Goal: Task Accomplishment & Management: Manage account settings

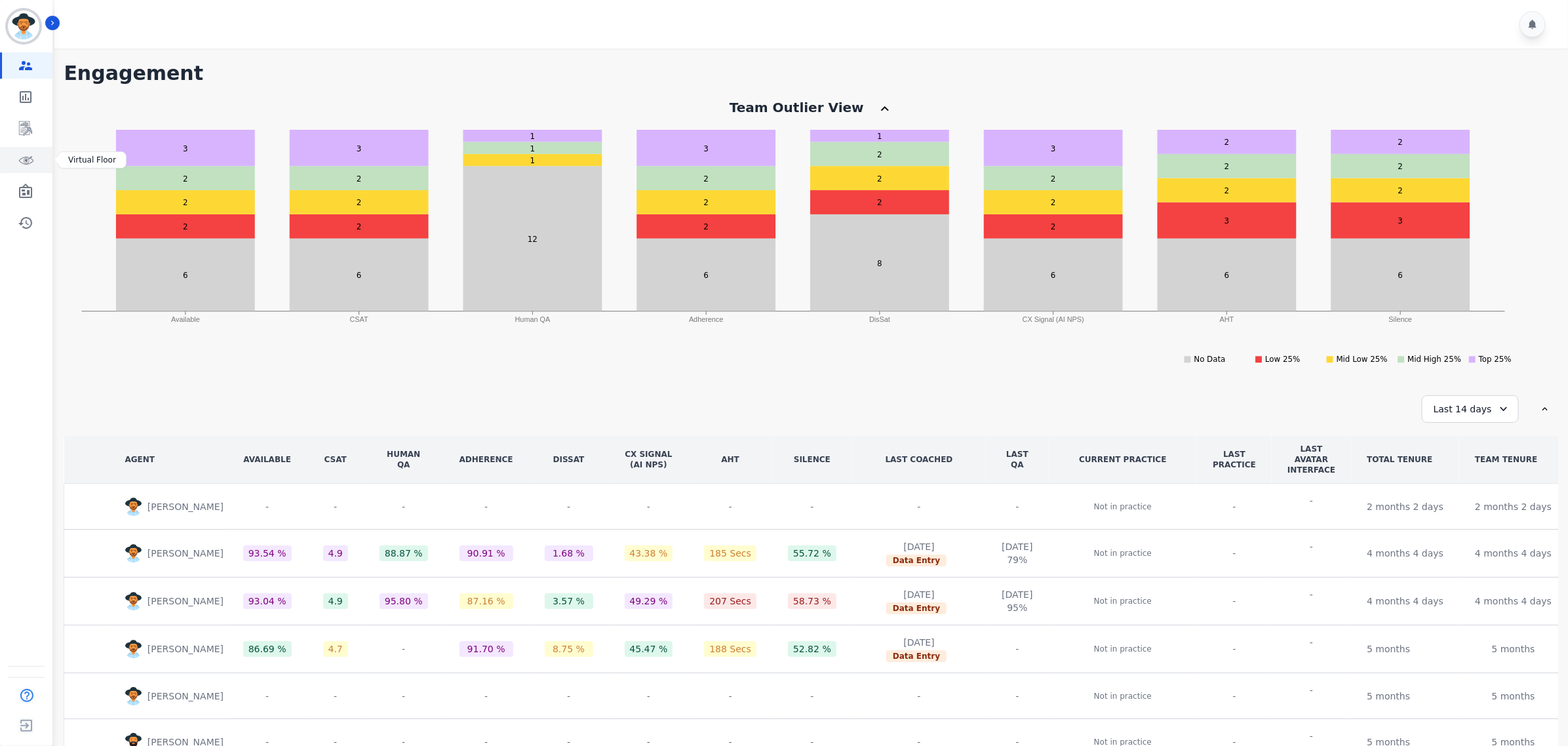
click at [25, 153] on icon "Sidebar" at bounding box center [26, 160] width 16 height 16
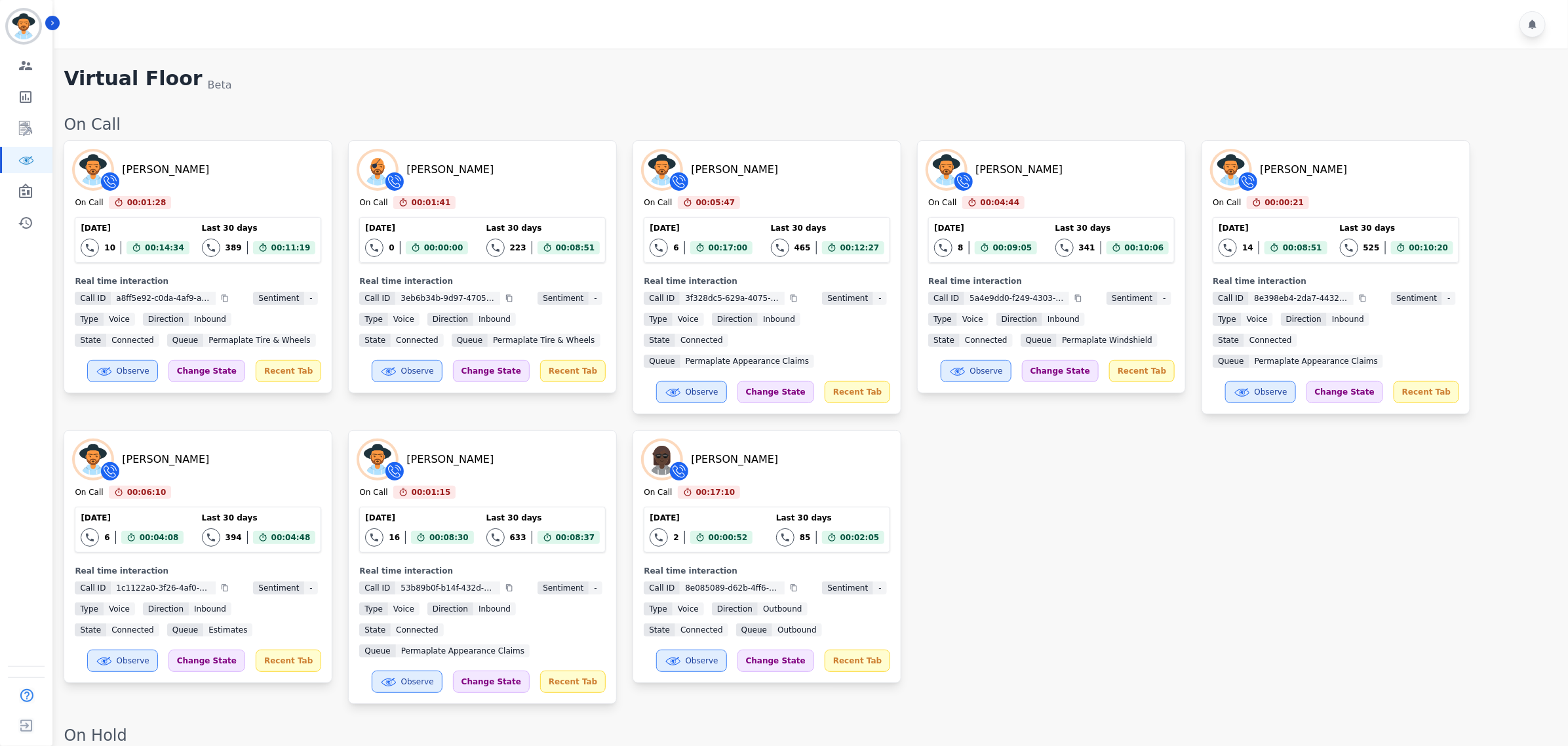
scroll to position [82, 0]
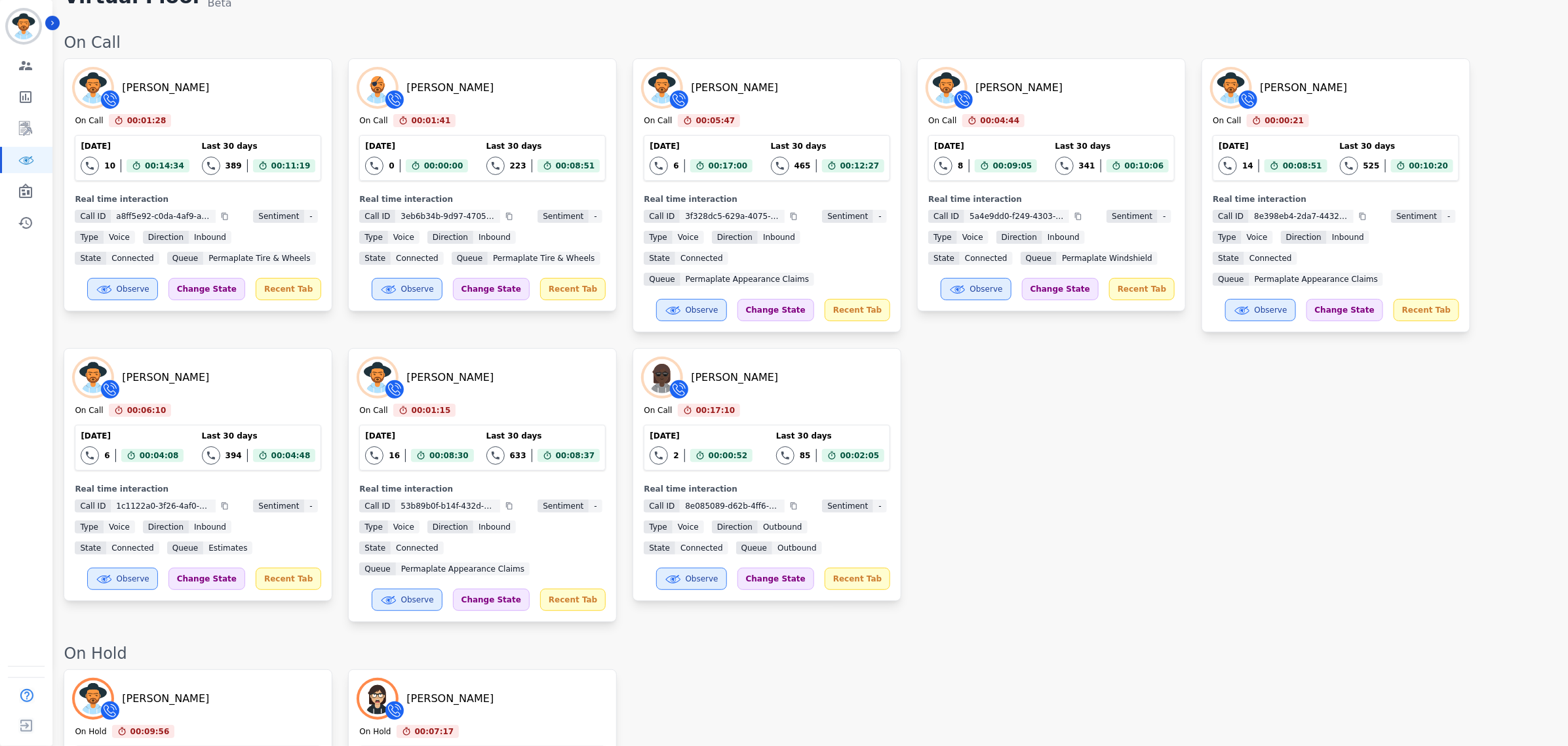
click at [1132, 533] on div "[PERSON_NAME] On Call 00:01:28 Current State: On Call [DATE] 10 Total interacti…" at bounding box center [810, 340] width 1491 height 564
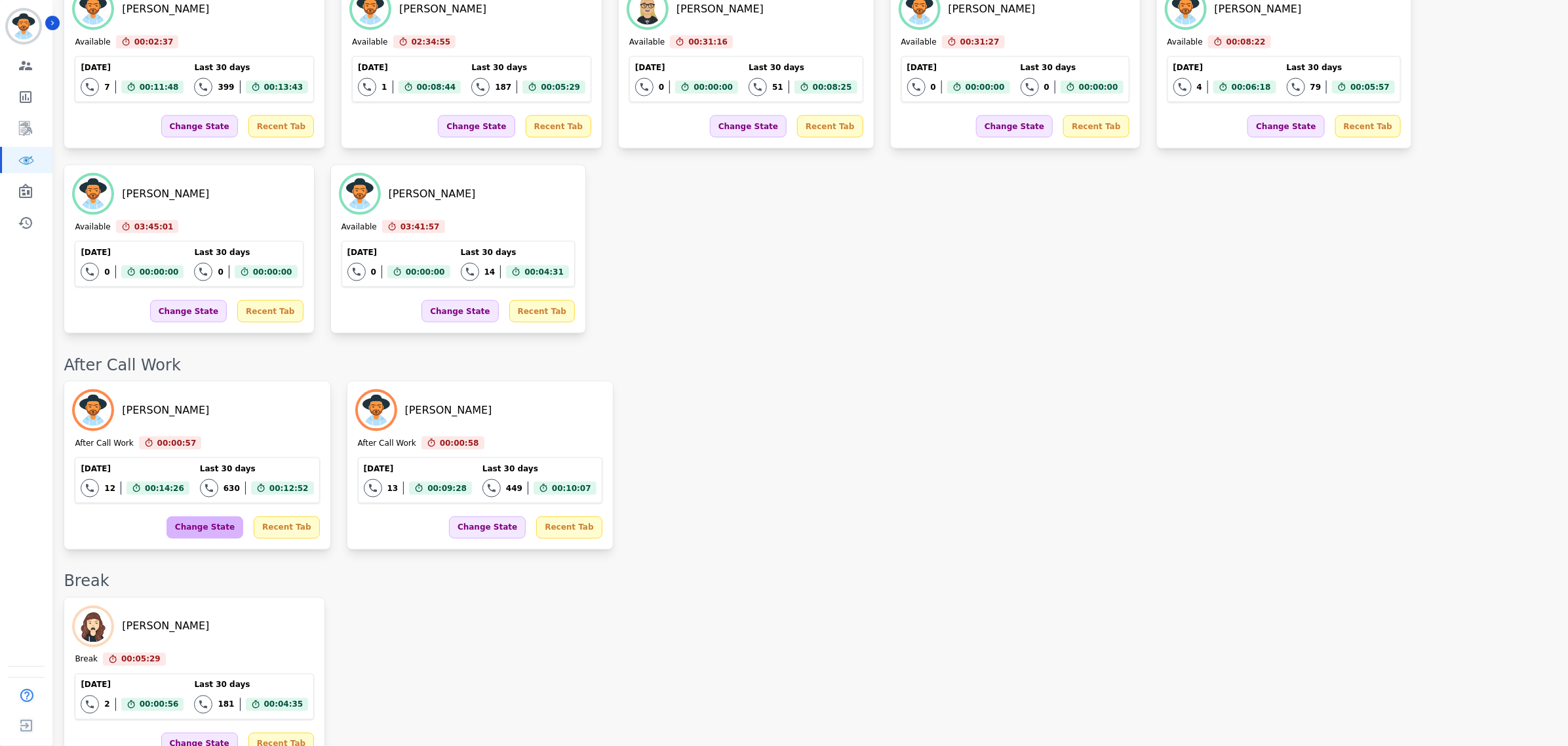
click at [205, 516] on div "Change State" at bounding box center [205, 527] width 77 height 23
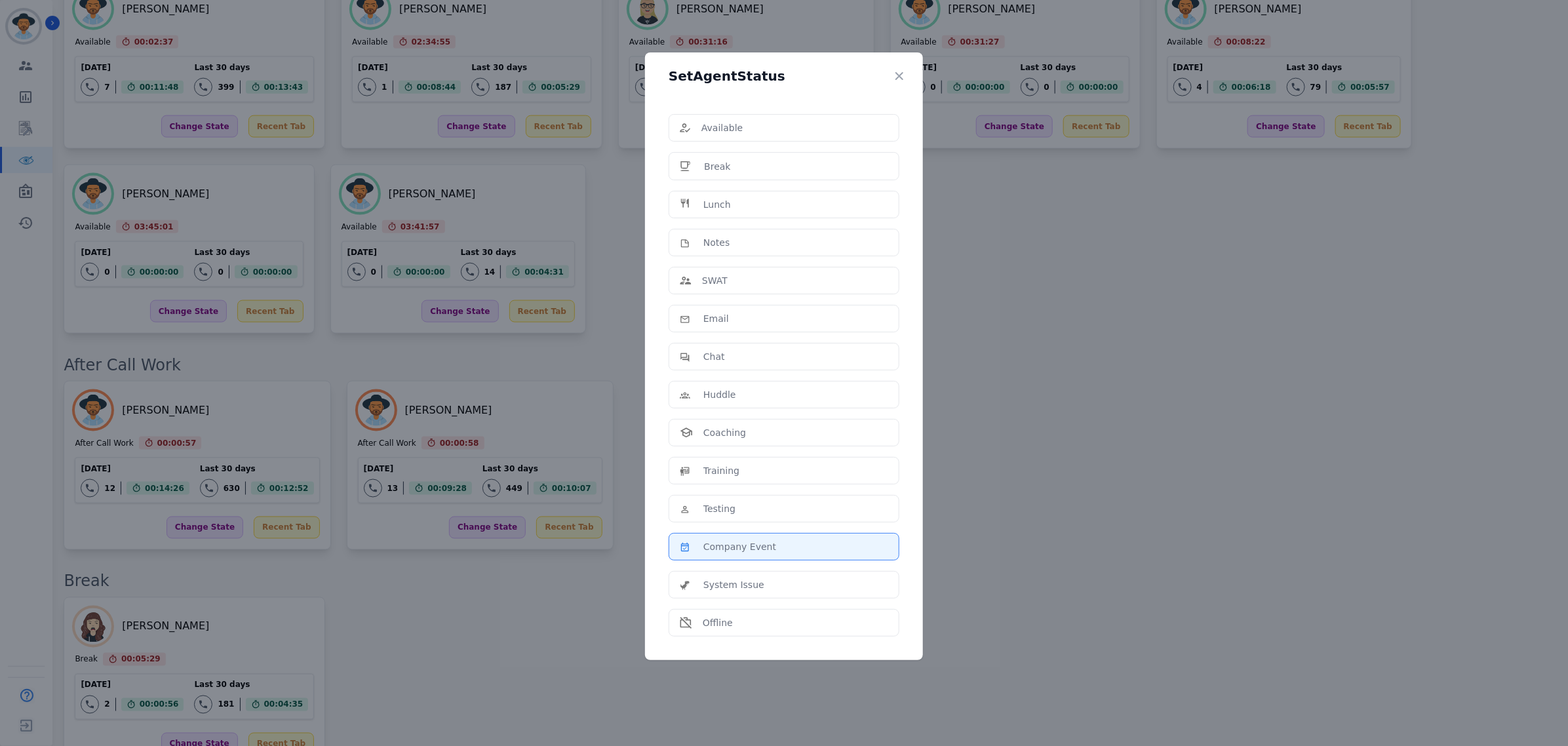
click at [798, 554] on div "Company Event" at bounding box center [784, 546] width 209 height 13
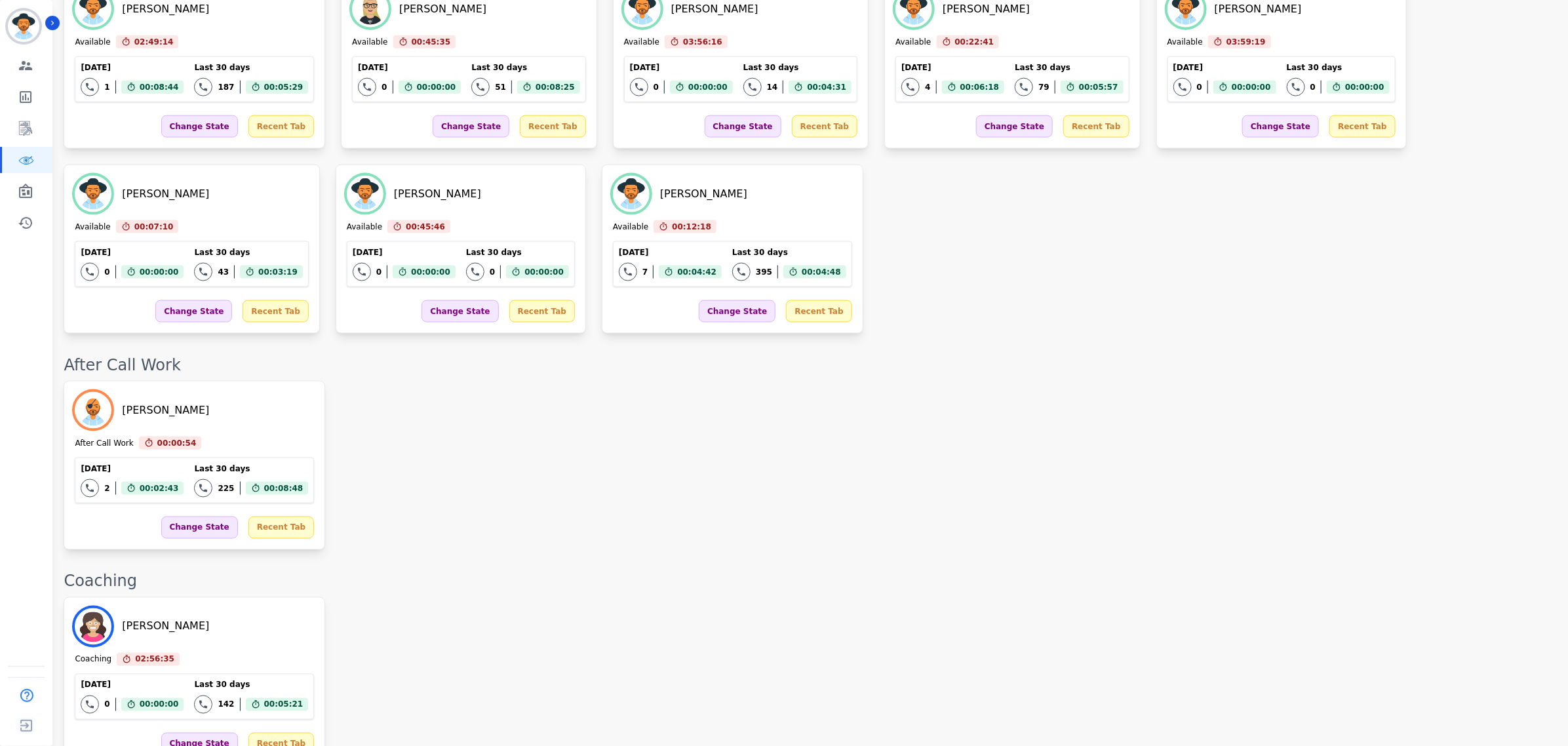
click at [690, 442] on div "[PERSON_NAME] After Call Work 00:00:54 Current State: After Call Work [DATE] 2 …" at bounding box center [810, 466] width 1491 height 170
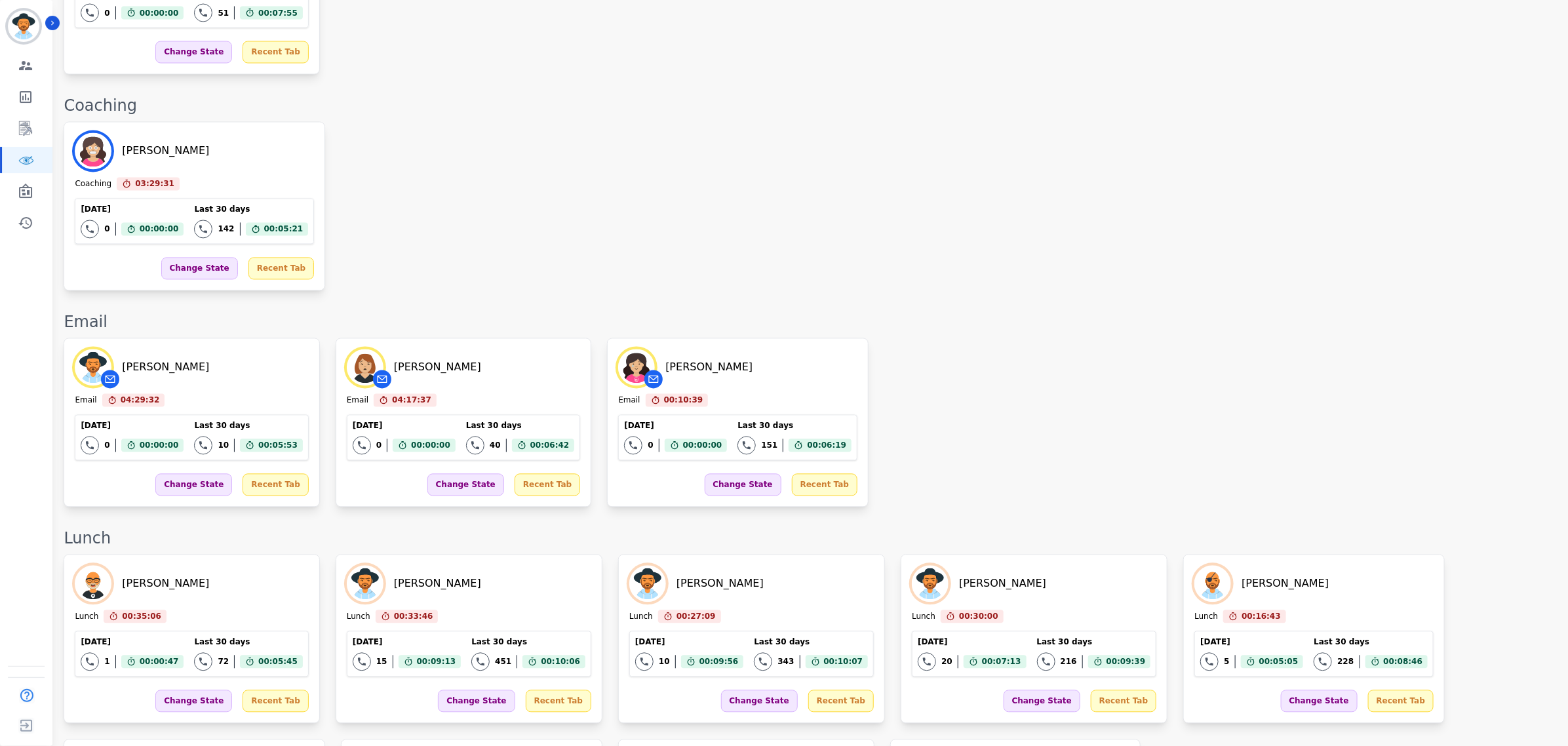
scroll to position [1395, 0]
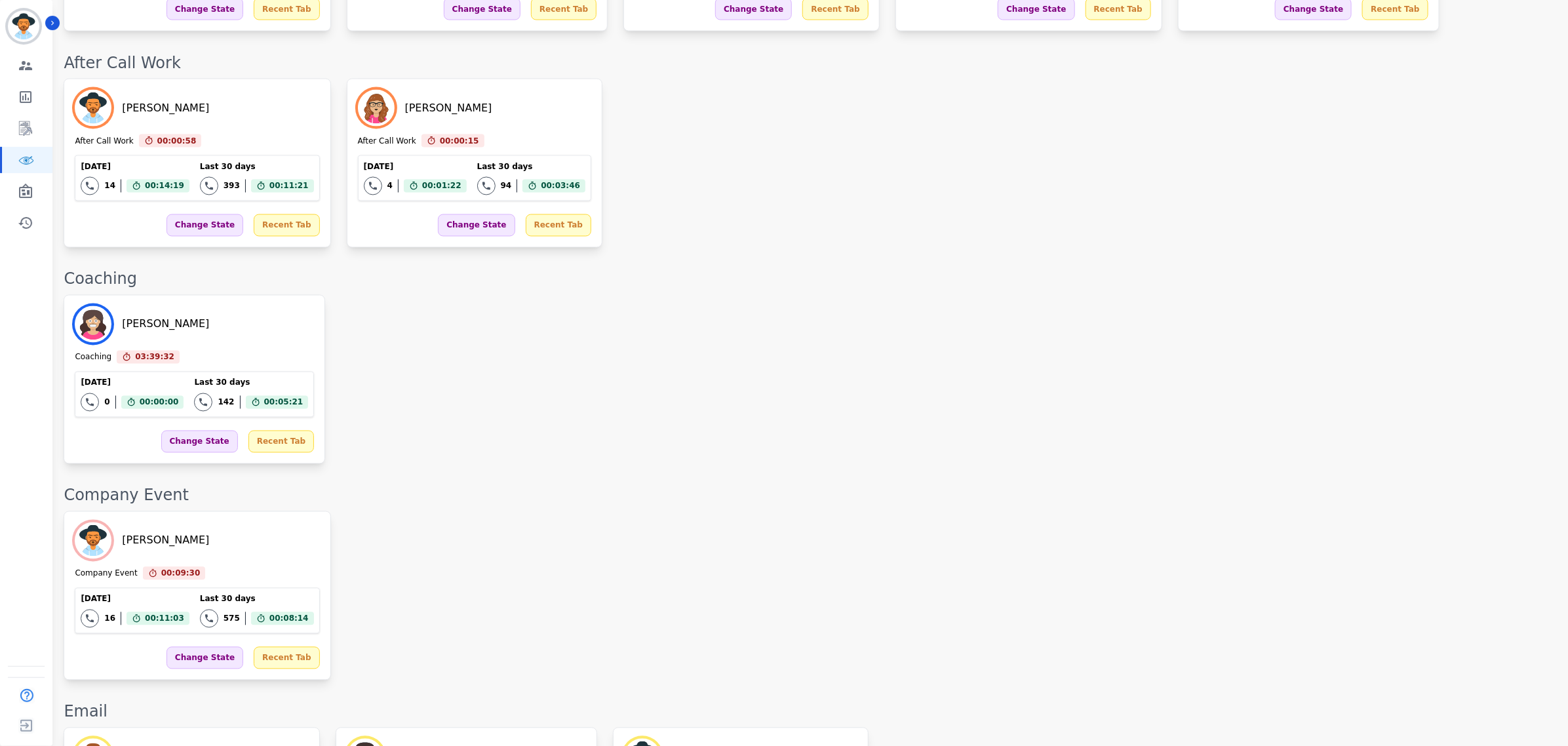
click at [1003, 511] on div "[PERSON_NAME] Company Event 00:09:30 Current State: Company Event [DATE] 16 Tot…" at bounding box center [810, 596] width 1491 height 170
click at [1073, 451] on div "On Call [PERSON_NAME] On Call 00:06:32 Current State: On Call [DATE] 9 Total in…" at bounding box center [810, 117] width 1491 height 2797
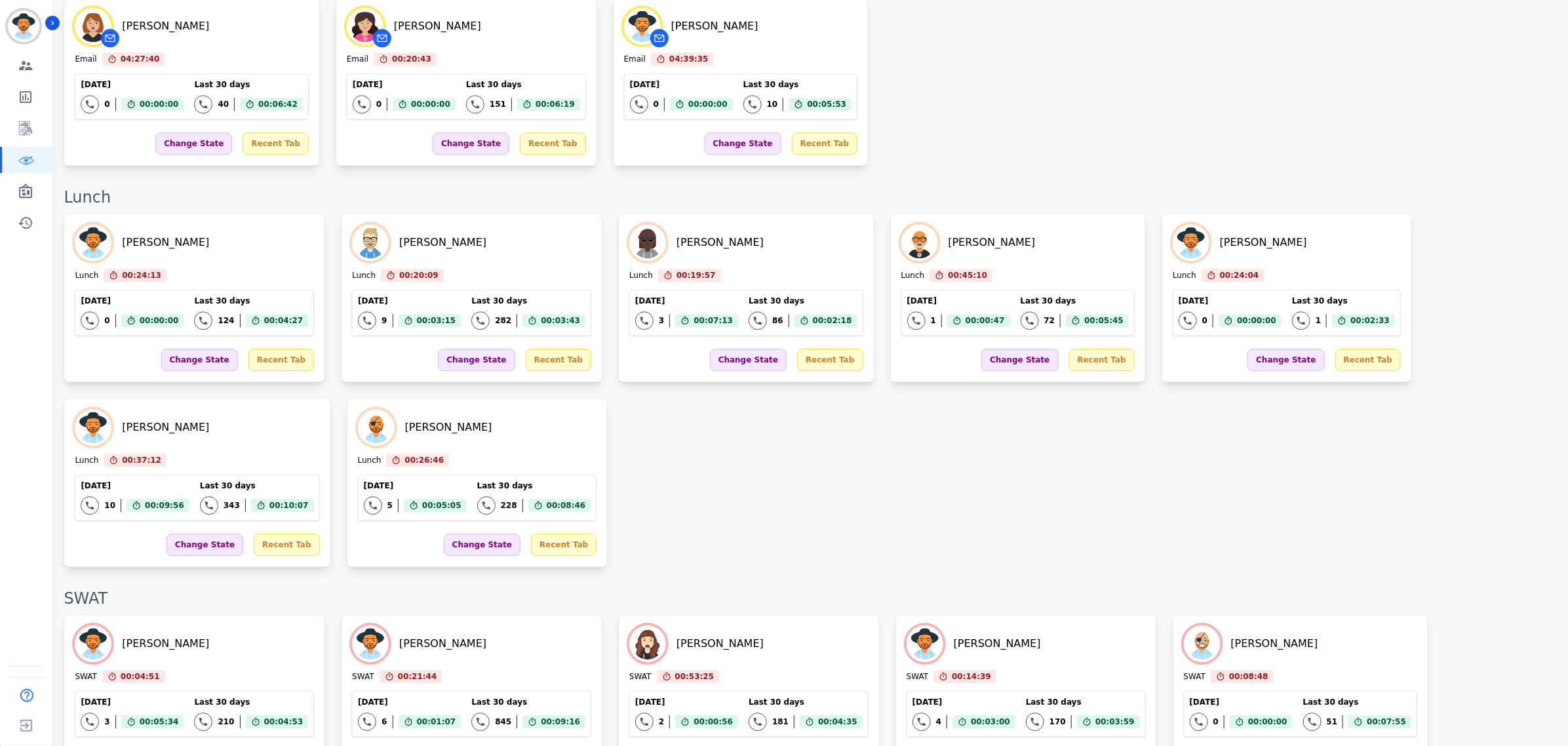
scroll to position [0, 0]
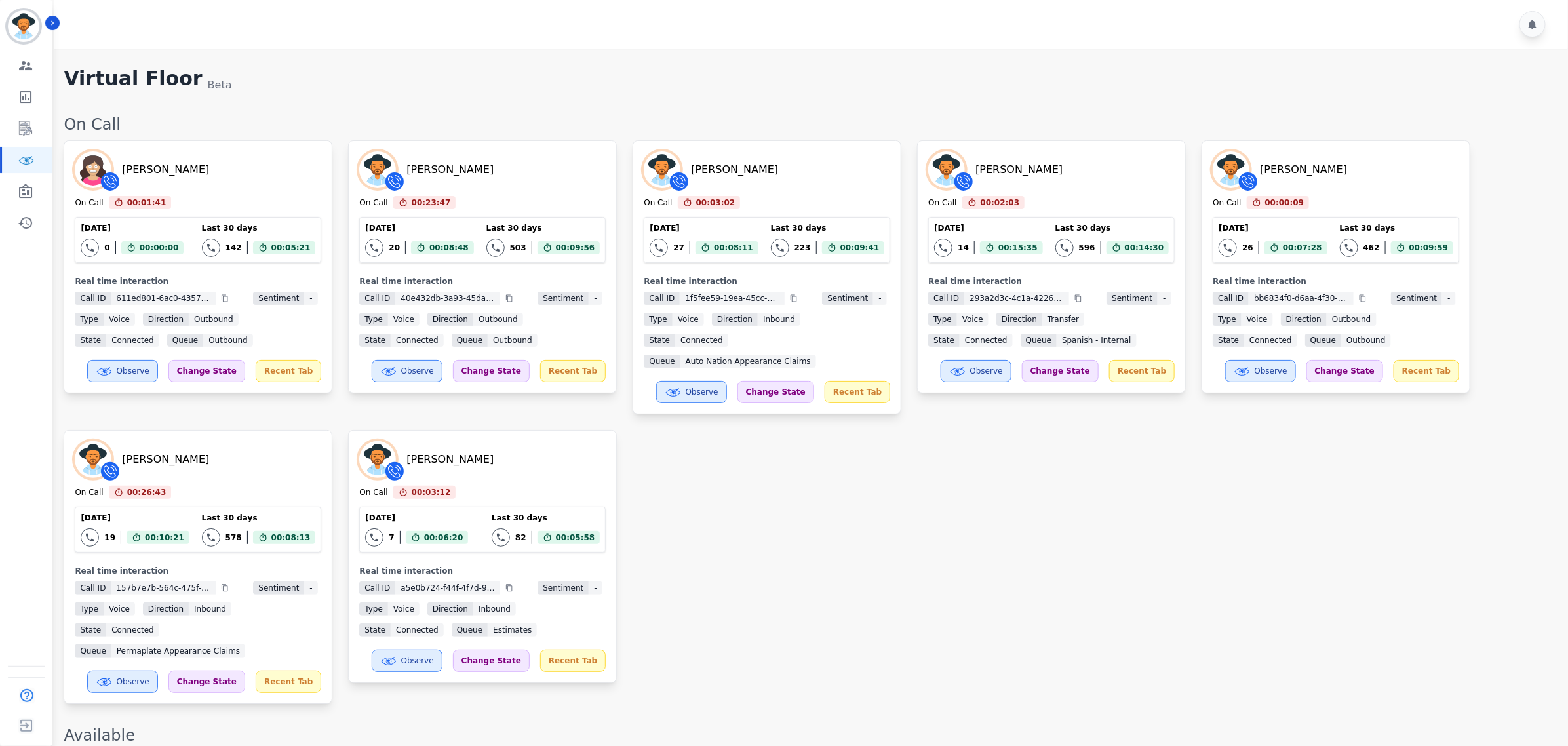
click at [862, 427] on div "[PERSON_NAME] On Call 00:01:41 Current State: On Call [DATE] 0 Total interactio…" at bounding box center [810, 422] width 1491 height 564
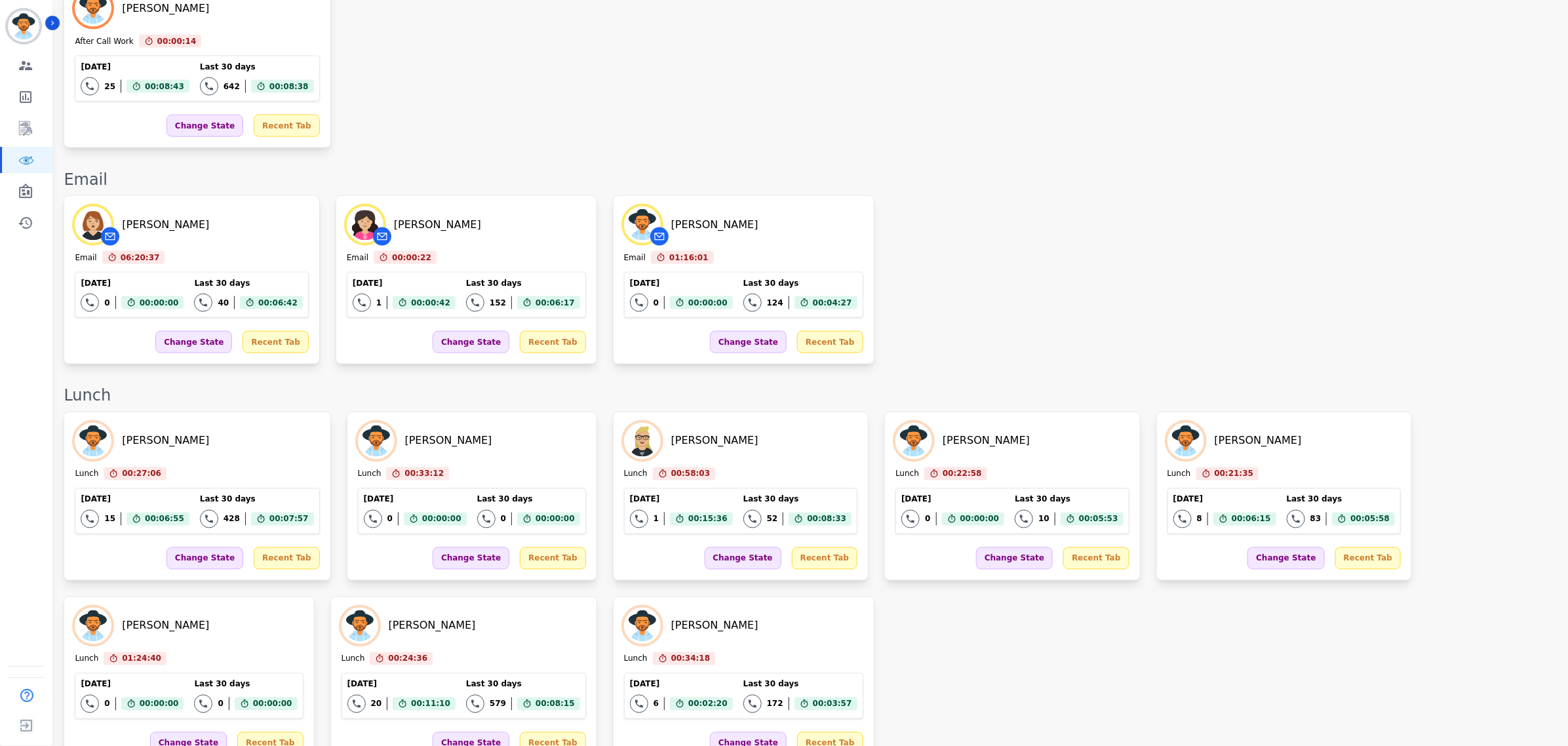
scroll to position [1475, 0]
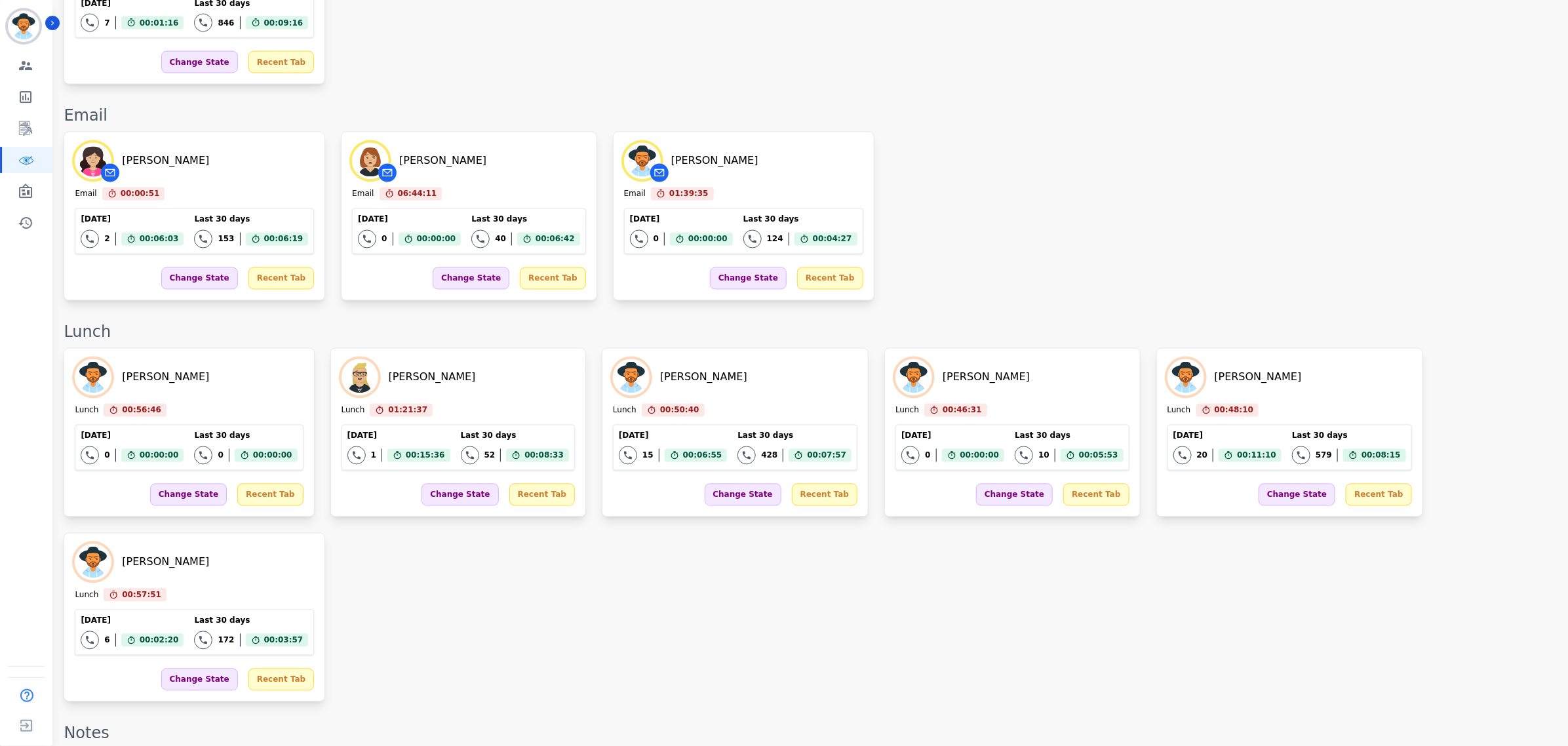
scroll to position [1640, 0]
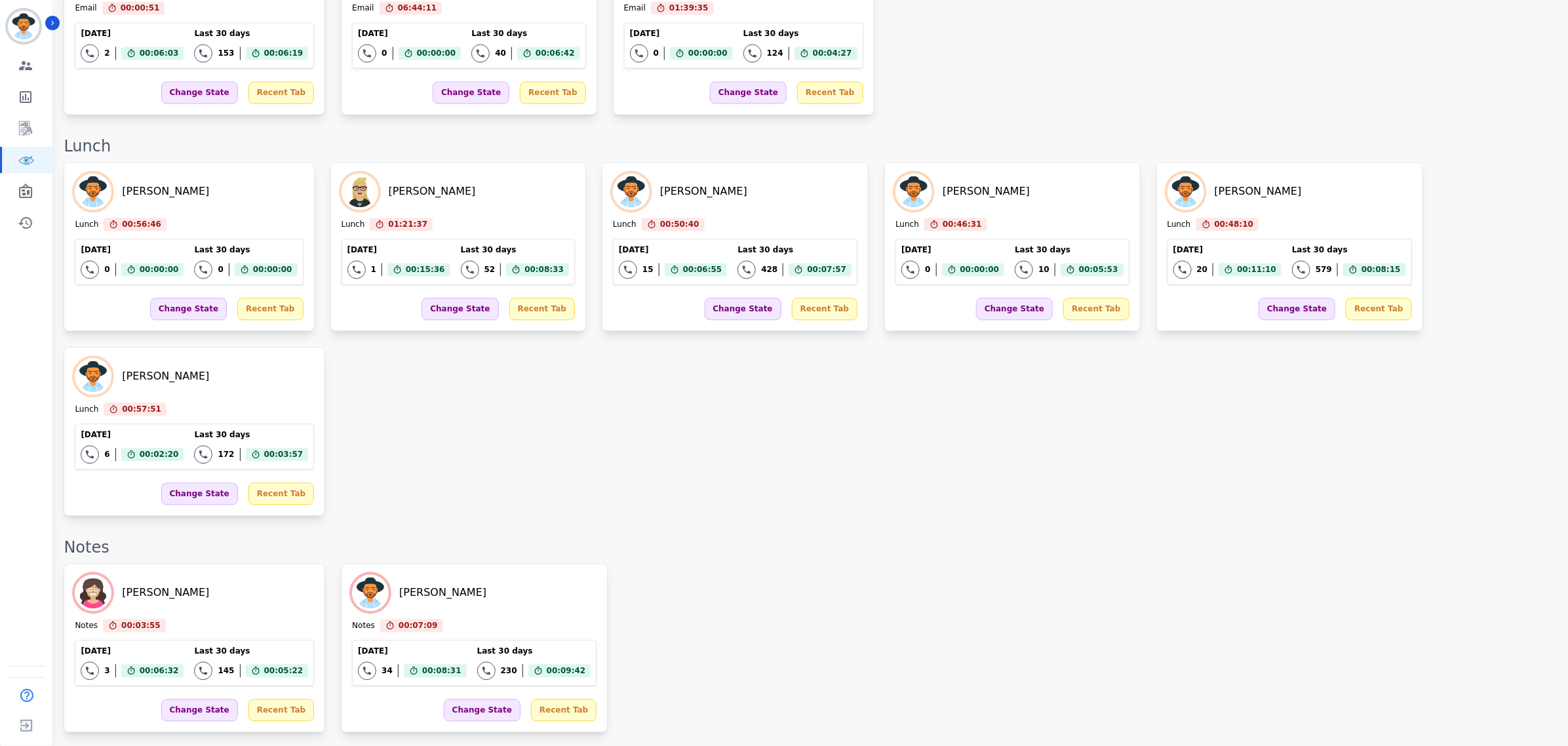
click at [757, 363] on div "[PERSON_NAME] Lunch 00:56:46 Current State: Lunch [DATE] 0 Total interactions c…" at bounding box center [810, 338] width 1491 height 354
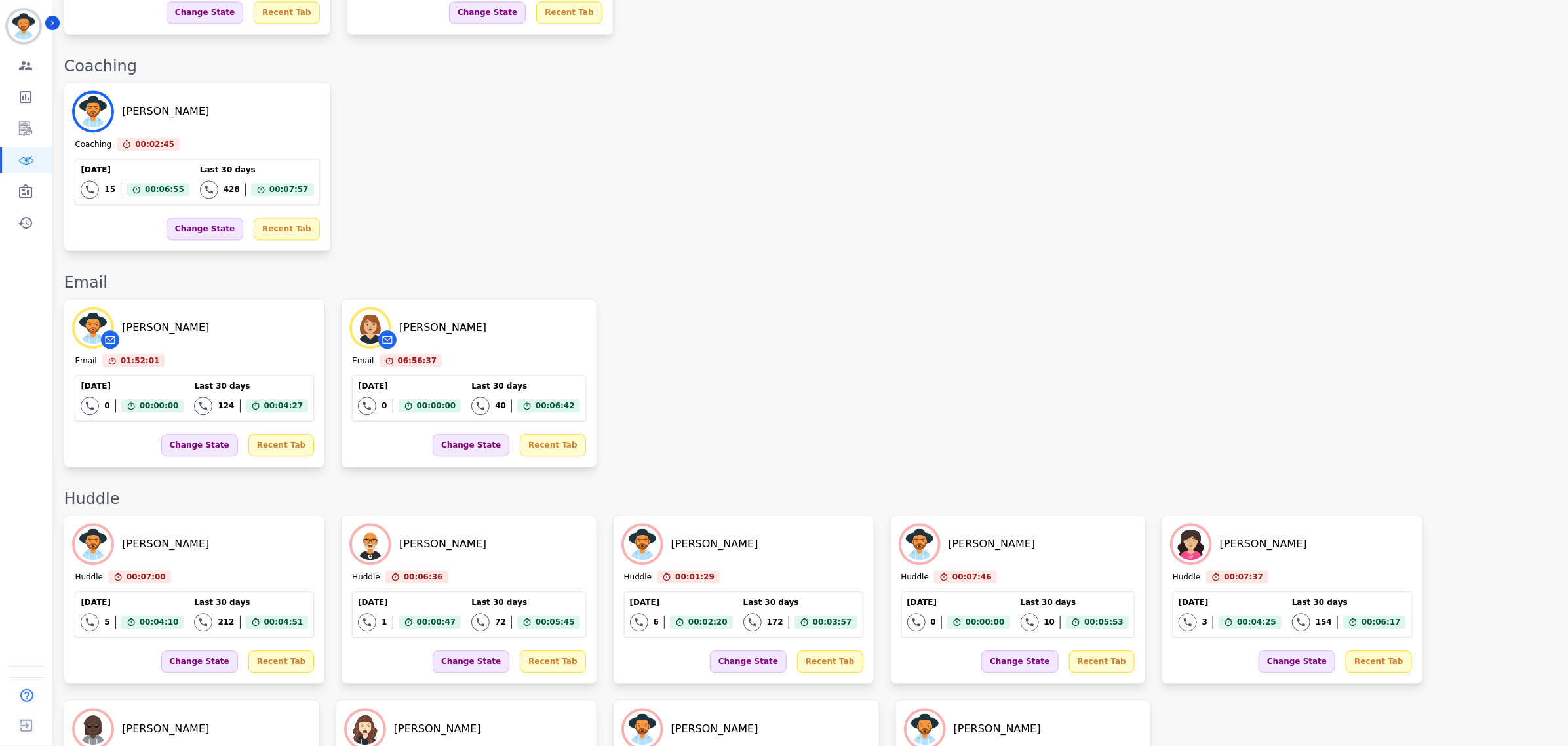
scroll to position [2157, 0]
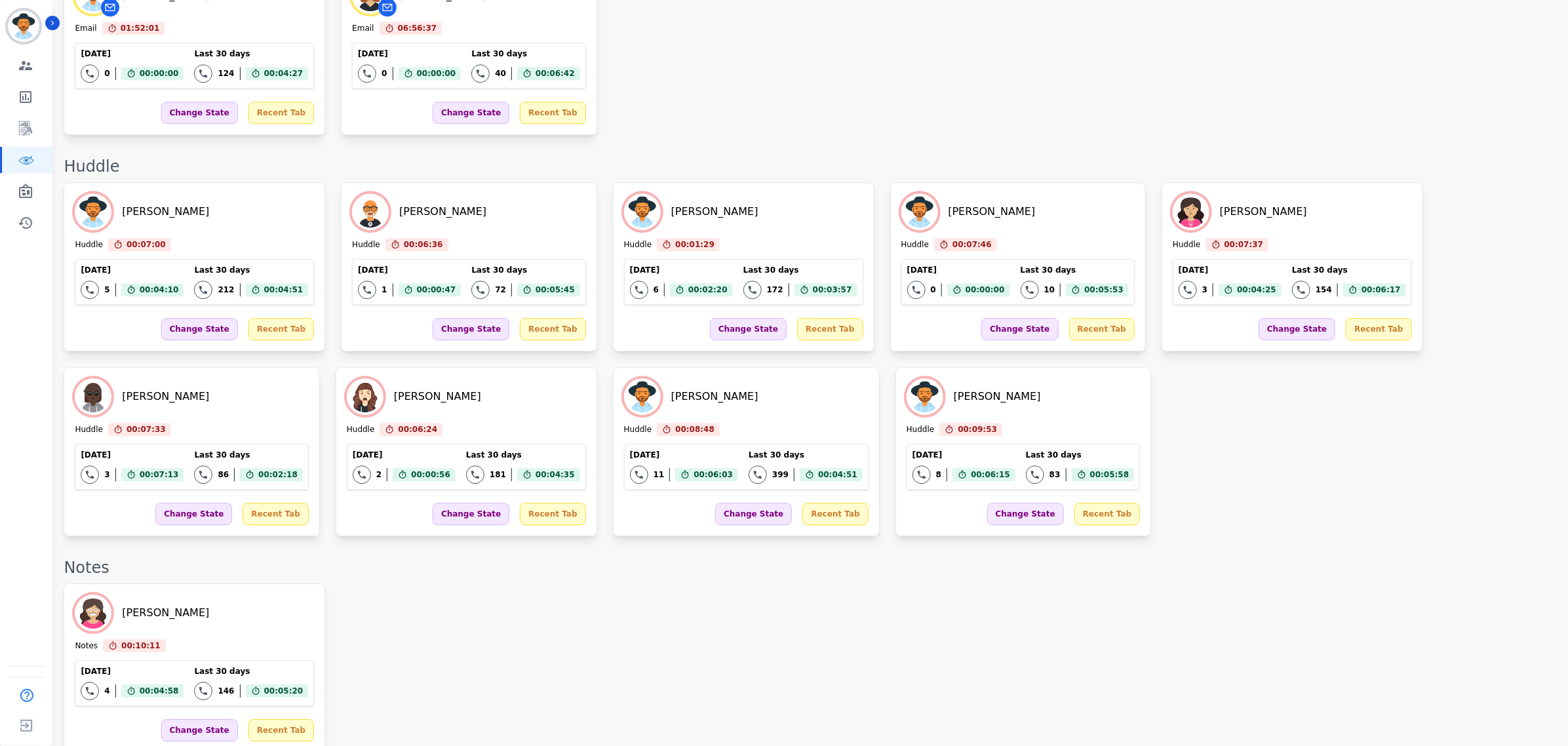
click at [1106, 583] on div "[PERSON_NAME] Notes 00:10:11 Current State: Notes [DATE] 4 Total interactions c…" at bounding box center [810, 668] width 1491 height 170
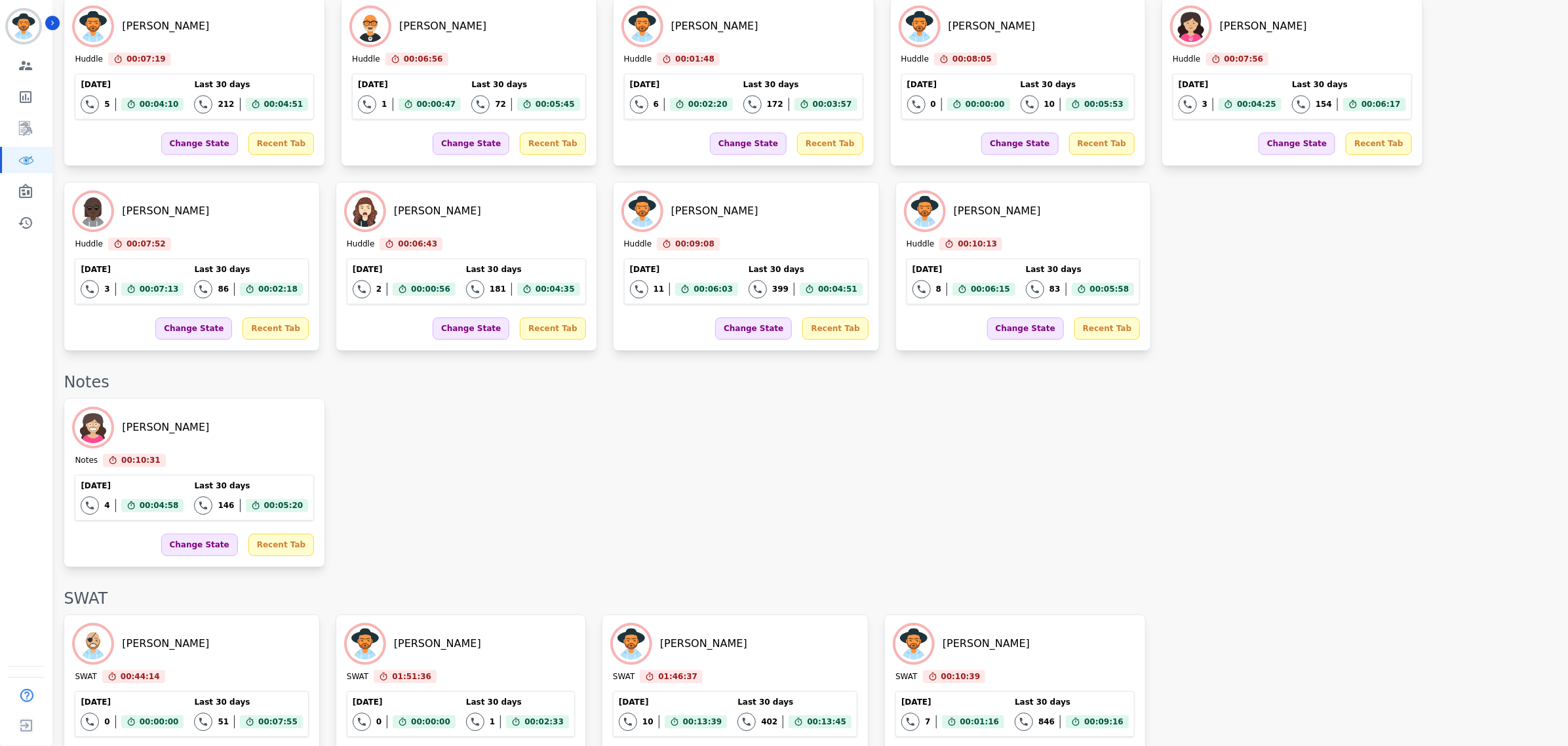
scroll to position [368, 0]
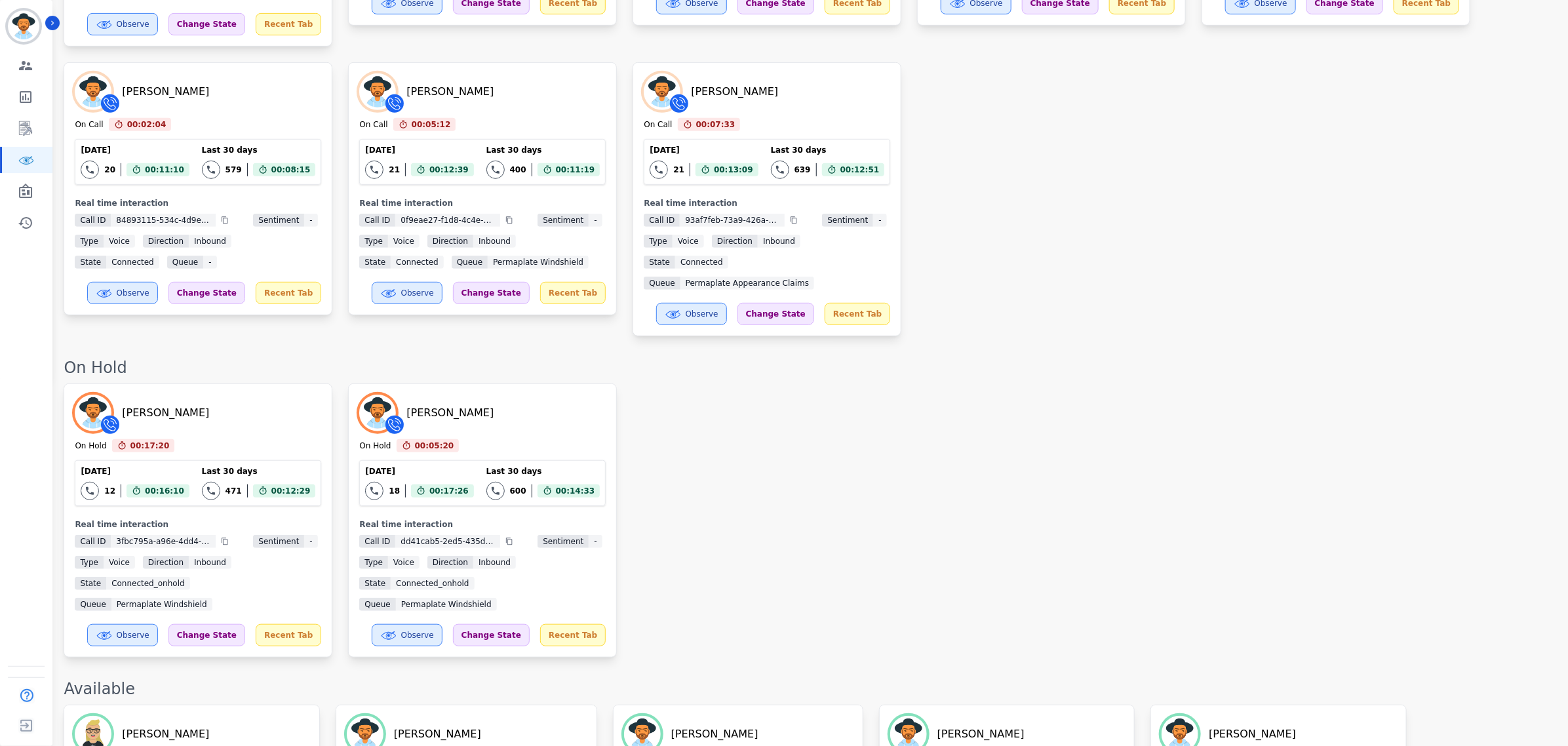
click at [867, 456] on div "[PERSON_NAME] On Hold 00:17:20 Current State: On Hold [DATE] 12 Total interacti…" at bounding box center [810, 520] width 1491 height 274
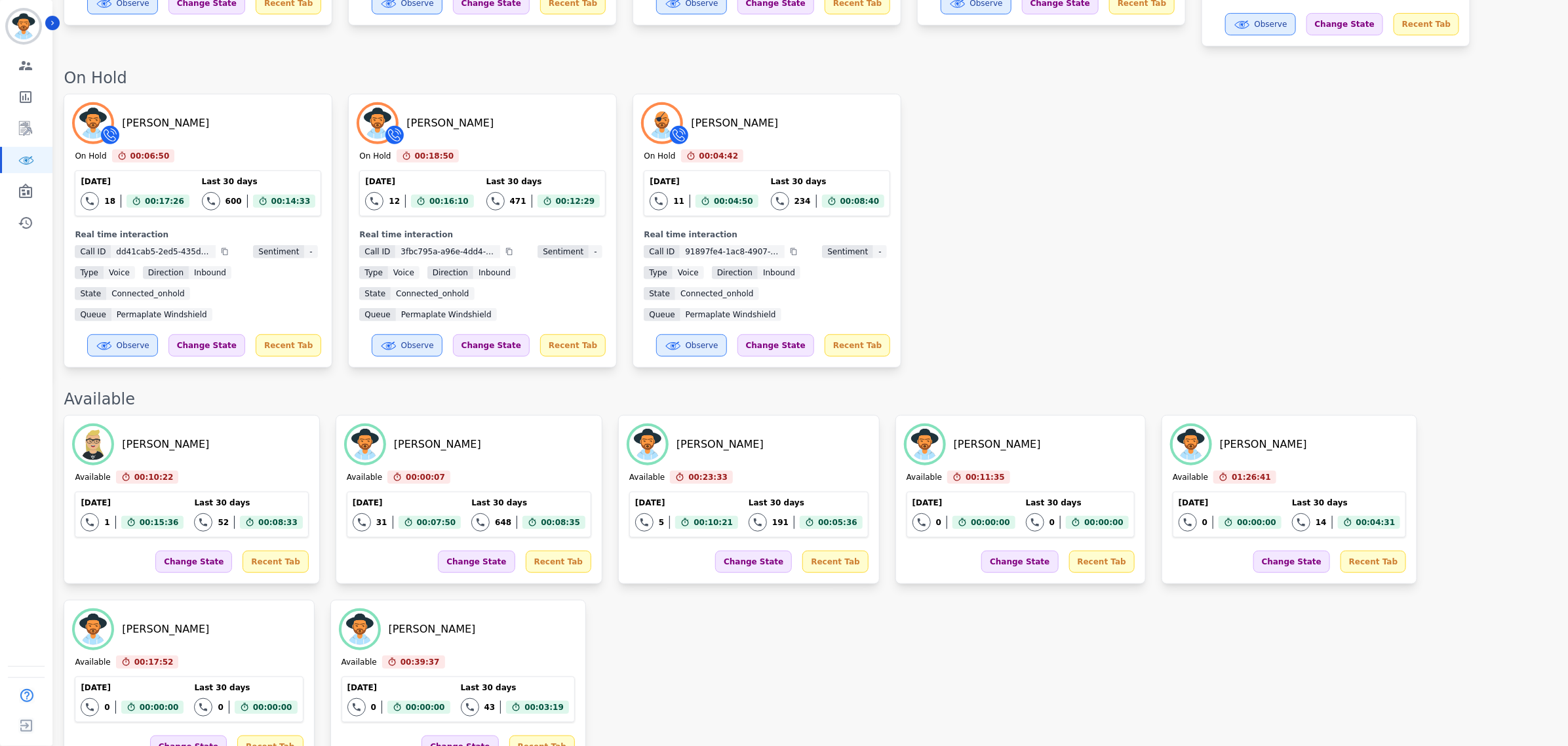
scroll to position [99, 0]
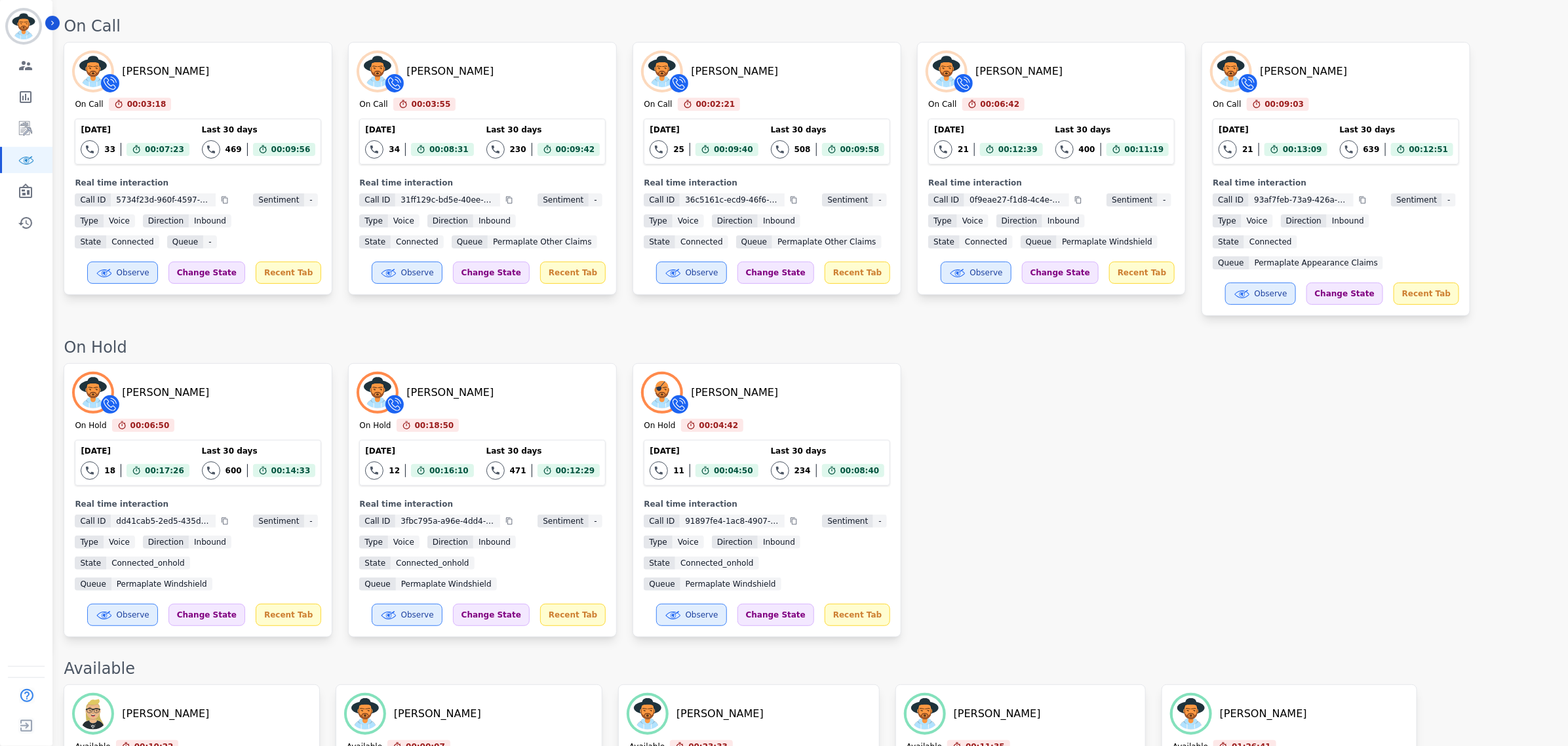
click at [1060, 448] on div "[PERSON_NAME] On Hold 00:06:50 Current State: On Hold [DATE] 18 Total interacti…" at bounding box center [810, 501] width 1491 height 274
click at [1065, 457] on div "[PERSON_NAME] On Hold 00:06:50 Current State: On Hold [DATE] 18 Total interacti…" at bounding box center [810, 501] width 1491 height 274
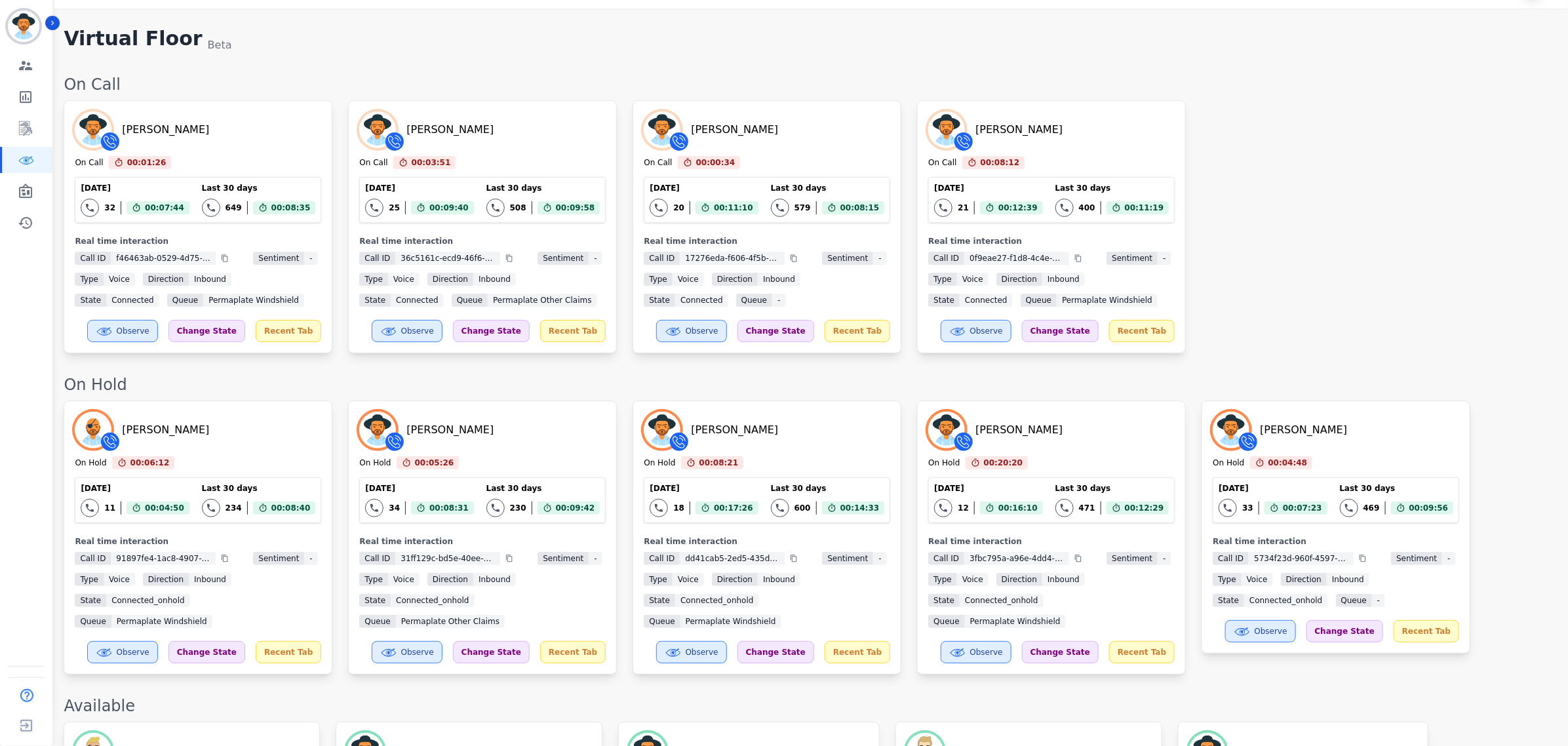
scroll to position [0, 0]
